Goal: Information Seeking & Learning: Check status

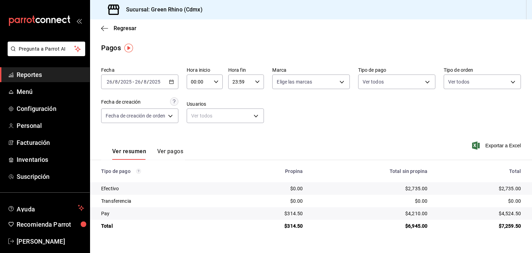
click at [118, 23] on div "Regresar" at bounding box center [311, 28] width 442 height 18
click at [118, 25] on span "Regresar" at bounding box center [125, 28] width 23 height 7
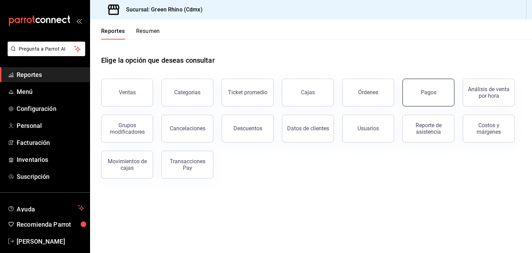
click at [431, 95] on div "Pagos" at bounding box center [429, 92] width 16 height 7
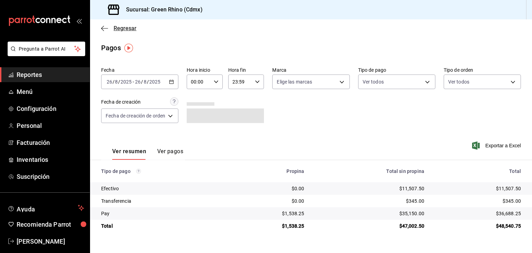
click at [115, 29] on span "Regresar" at bounding box center [125, 28] width 23 height 7
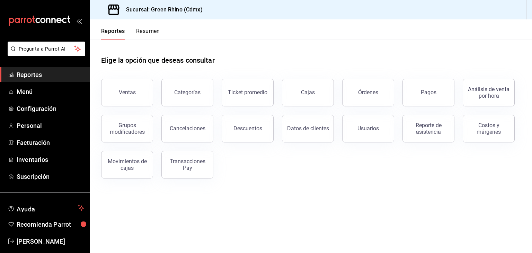
click at [158, 34] on button "Resumen" at bounding box center [148, 34] width 24 height 12
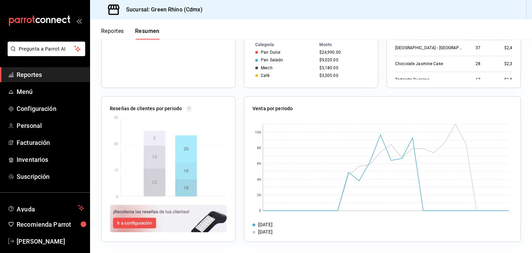
scroll to position [14, 0]
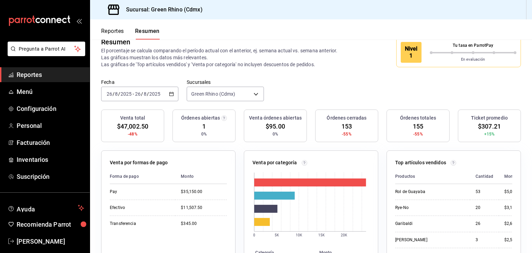
click at [112, 28] on button "Reportes" at bounding box center [112, 34] width 23 height 12
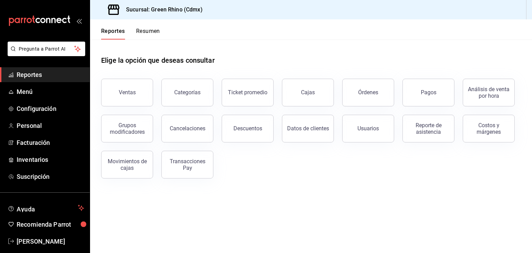
click at [152, 34] on button "Resumen" at bounding box center [148, 34] width 24 height 12
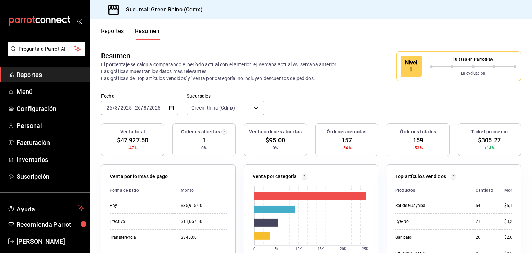
click at [409, 69] on div "Nivel 1" at bounding box center [411, 66] width 21 height 21
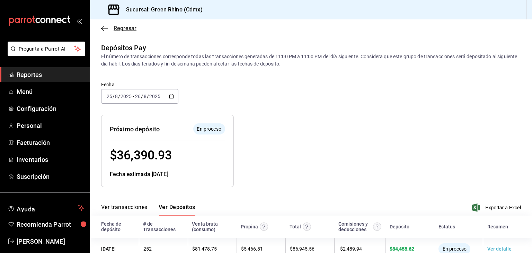
click at [128, 29] on span "Regresar" at bounding box center [125, 28] width 23 height 7
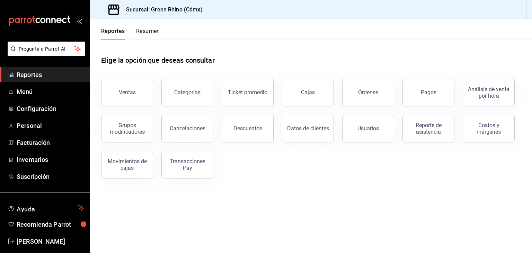
click at [141, 28] on button "Resumen" at bounding box center [148, 34] width 24 height 12
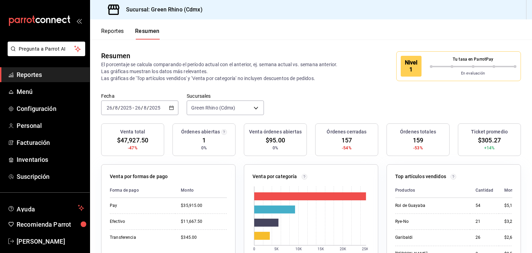
click at [129, 34] on div "Reportes Resumen" at bounding box center [130, 34] width 59 height 12
click at [120, 32] on button "Reportes" at bounding box center [112, 34] width 23 height 12
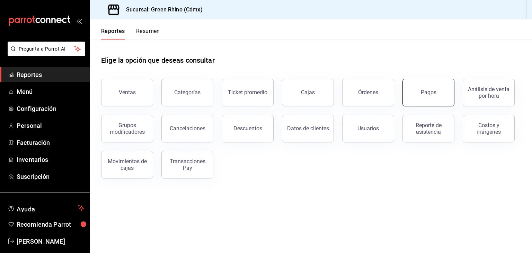
click at [453, 95] on div "Pagos" at bounding box center [424, 88] width 60 height 36
click at [441, 92] on button "Pagos" at bounding box center [429, 93] width 52 height 28
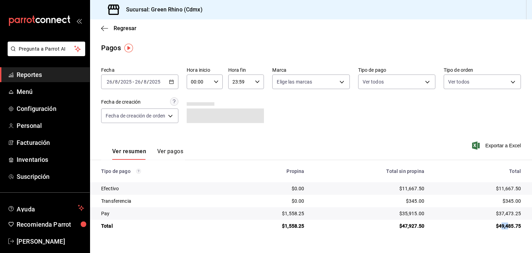
drag, startPoint x: 500, startPoint y: 226, endPoint x: 509, endPoint y: 227, distance: 8.4
click at [509, 227] on div "$49,485.75" at bounding box center [478, 225] width 86 height 7
click at [510, 226] on div "$49,485.75" at bounding box center [478, 225] width 86 height 7
click at [107, 29] on icon "button" at bounding box center [104, 28] width 7 height 6
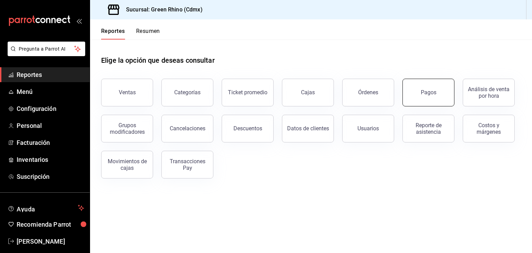
click at [430, 91] on div "Pagos" at bounding box center [429, 92] width 16 height 7
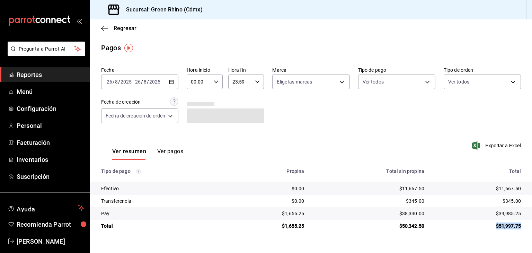
drag, startPoint x: 524, startPoint y: 227, endPoint x: 495, endPoint y: 229, distance: 29.5
click at [495, 229] on td "$51,997.75" at bounding box center [481, 226] width 102 height 12
copy div "$51,997.75"
